Goal: Navigation & Orientation: Find specific page/section

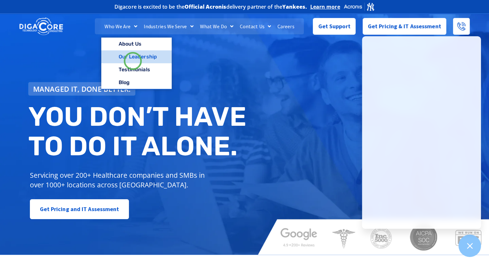
click at [133, 61] on link "Our Leadership" at bounding box center [136, 56] width 70 height 13
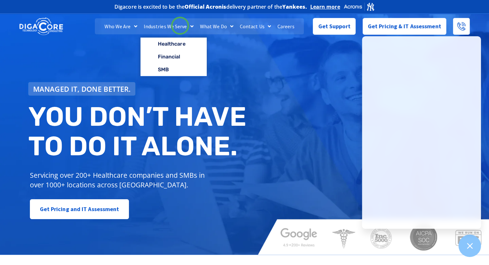
click at [180, 26] on link "Industries We Serve" at bounding box center [168, 26] width 56 height 16
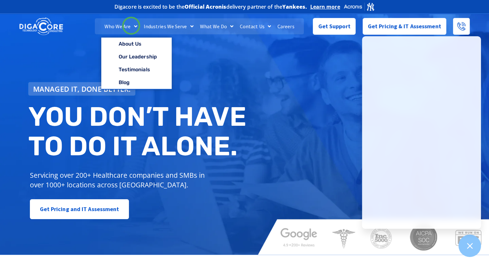
click at [131, 26] on link "Who We Are" at bounding box center [120, 26] width 39 height 16
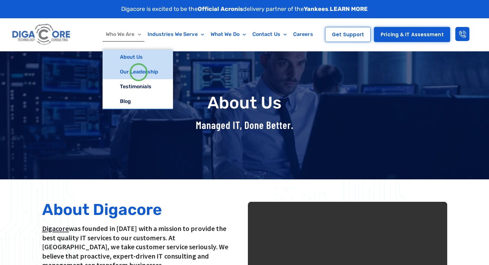
click at [139, 71] on link "Our Leadership" at bounding box center [137, 72] width 70 height 15
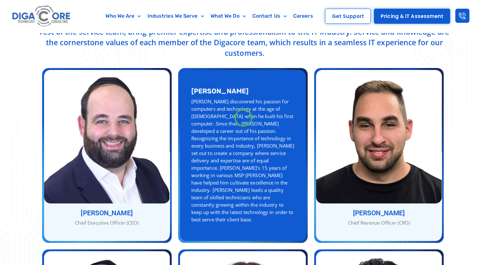
scroll to position [225, 0]
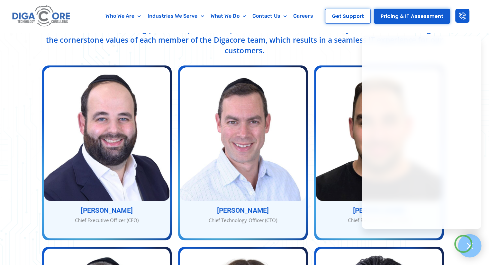
click at [464, 244] on div at bounding box center [469, 245] width 23 height 23
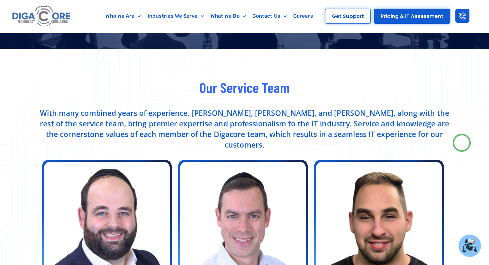
scroll to position [239, 0]
